Goal: Communication & Community: Answer question/provide support

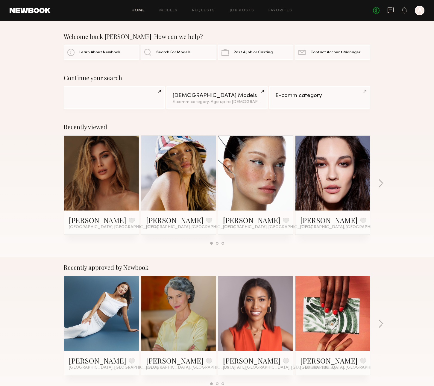
click at [391, 12] on icon at bounding box center [391, 10] width 6 height 6
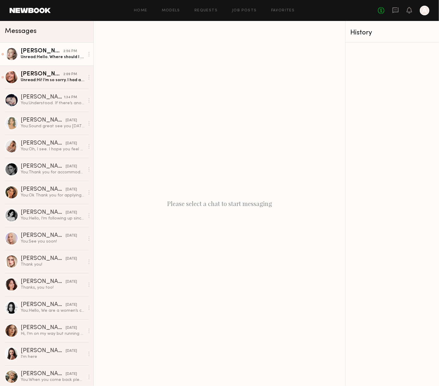
click at [76, 60] on link "[PERSON_NAME] 2:56 PM Unread: Hello. Where should I park?" at bounding box center [46, 54] width 93 height 23
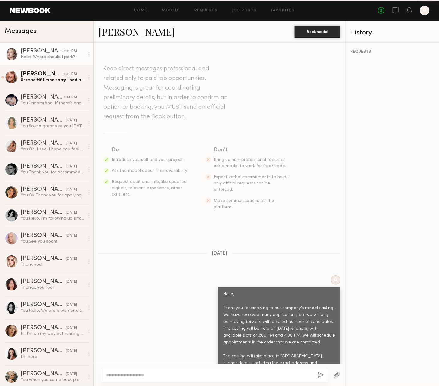
scroll to position [258, 0]
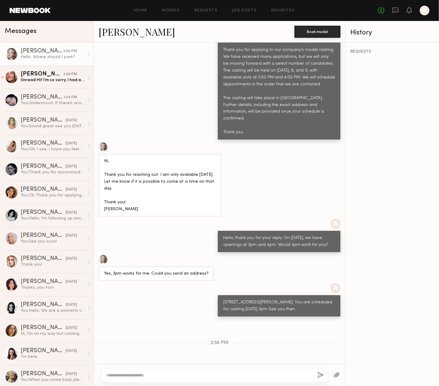
click at [161, 370] on div at bounding box center [214, 375] width 227 height 14
click at [166, 374] on textarea at bounding box center [209, 375] width 206 height 6
type textarea "**********"
click at [320, 376] on button "button" at bounding box center [321, 375] width 7 height 7
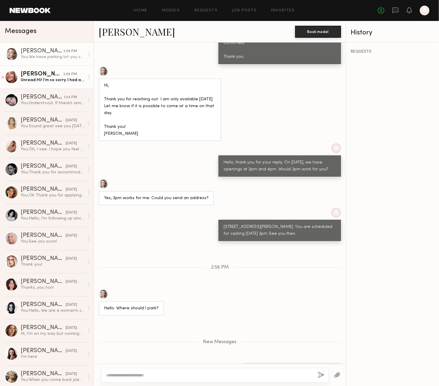
click at [51, 81] on div "Unread: Hi! I’m so sorry. I had an emergency come up and I won’t be able to mak…" at bounding box center [53, 80] width 64 height 6
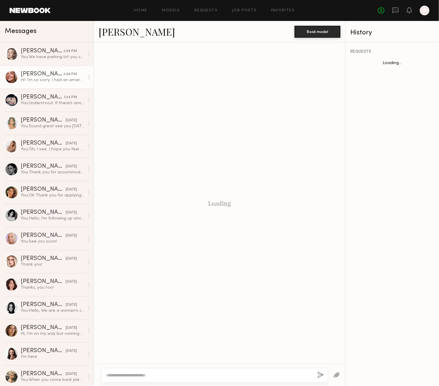
scroll to position [438, 0]
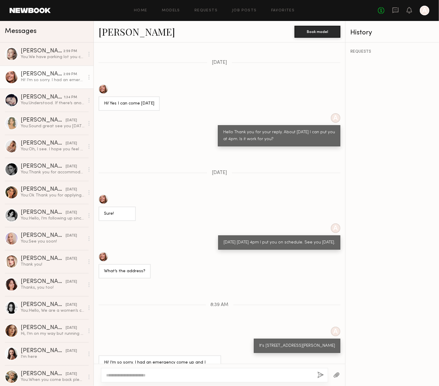
click at [179, 374] on textarea at bounding box center [209, 375] width 206 height 6
type textarea "*"
type textarea "**********"
click at [318, 375] on button "button" at bounding box center [321, 375] width 7 height 7
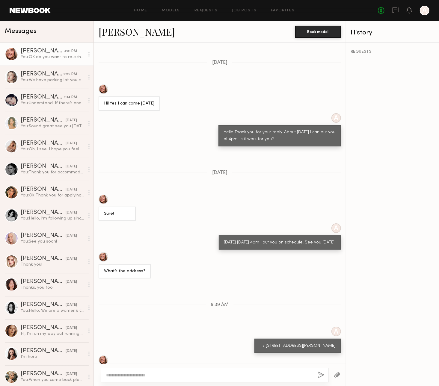
scroll to position [513, 0]
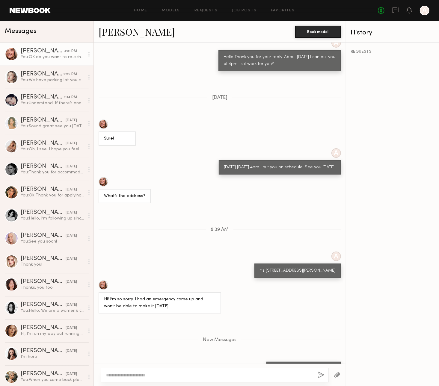
click at [103, 177] on div at bounding box center [104, 182] width 10 height 10
click at [81, 8] on div "Home Models Requests Job Posts Favorites Sign Out No fees up to $5,000 A" at bounding box center [240, 11] width 379 height 10
click at [54, 76] on div "[PERSON_NAME]" at bounding box center [42, 74] width 43 height 6
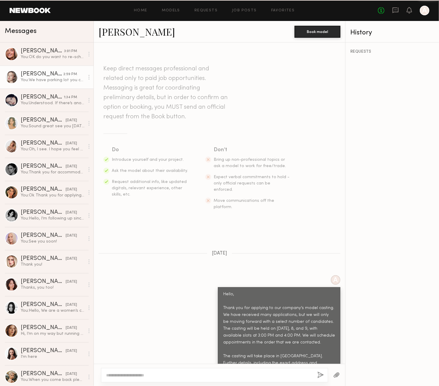
scroll to position [287, 0]
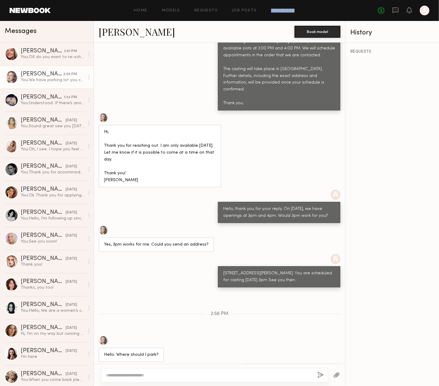
drag, startPoint x: 355, startPoint y: 6, endPoint x: 364, endPoint y: 39, distance: 34.1
click at [273, 4] on header "Home Models Requests Job Posts Favorites Sign Out No fees up to $5,000 A" at bounding box center [219, 10] width 439 height 21
drag, startPoint x: 292, startPoint y: 133, endPoint x: 255, endPoint y: 36, distance: 103.1
click at [292, 133] on div "Hi, Thank you for reaching out. I am only available [DATE]. Let me know if it i…" at bounding box center [219, 150] width 251 height 75
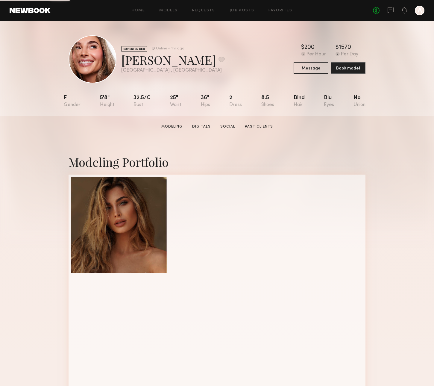
click at [379, 50] on div "EXPERIENCED Online < 1hr ago [PERSON_NAME] Favorite [GEOGRAPHIC_DATA] , [GEOGRA…" at bounding box center [217, 68] width 434 height 95
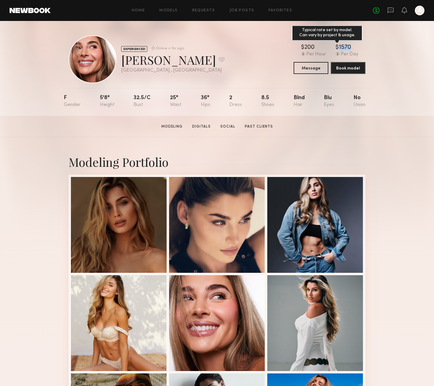
drag, startPoint x: 352, startPoint y: 49, endPoint x: 339, endPoint y: 51, distance: 13.0
click at [339, 51] on div "$ Typical rate set by model. Can vary by project & usage. 1570" at bounding box center [347, 48] width 23 height 6
click at [369, 44] on nb-model-profile-header "EXPERIENCED Online < 1hr ago Serena M. Favorite Los Angeles , CA Online < 1hr a…" at bounding box center [217, 52] width 307 height 62
drag, startPoint x: 353, startPoint y: 49, endPoint x: 338, endPoint y: 50, distance: 14.1
click at [338, 50] on div "$ Typical rate set by model. Can vary by project & usage. 1570" at bounding box center [347, 48] width 23 height 6
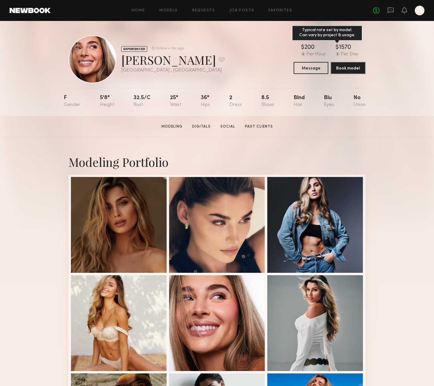
click at [354, 49] on div "$ Typical rate set by model. Can vary by project & usage. 1570" at bounding box center [347, 48] width 23 height 6
